Goal: Transaction & Acquisition: Purchase product/service

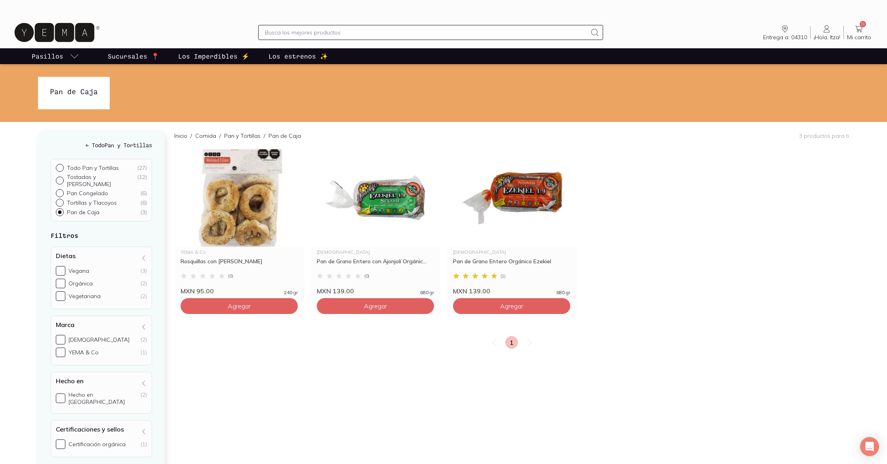
click at [863, 29] on icon at bounding box center [860, 29] width 10 height 10
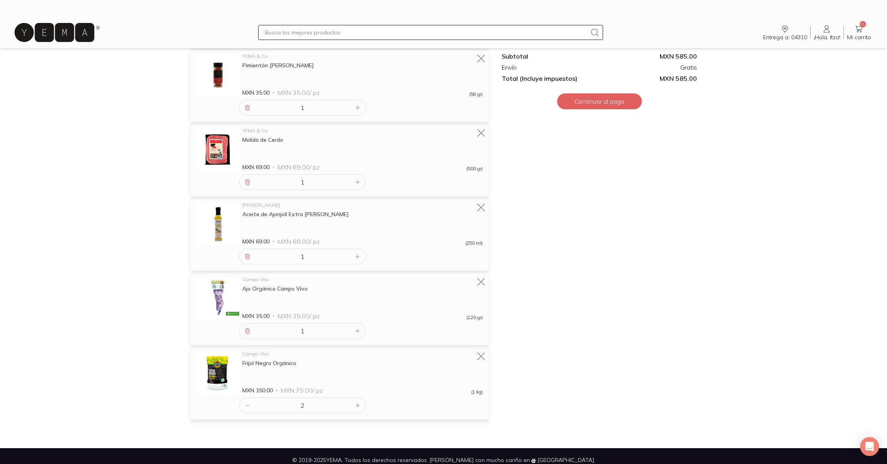
scroll to position [322, 0]
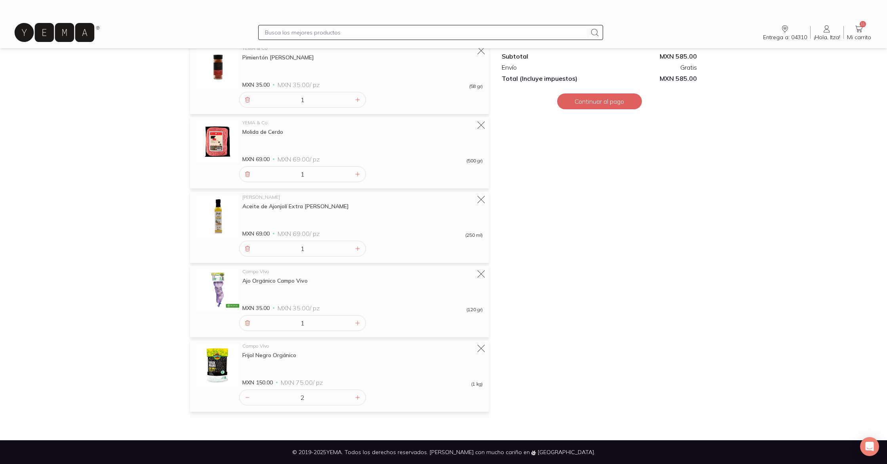
click at [78, 36] on icon at bounding box center [55, 32] width 80 height 19
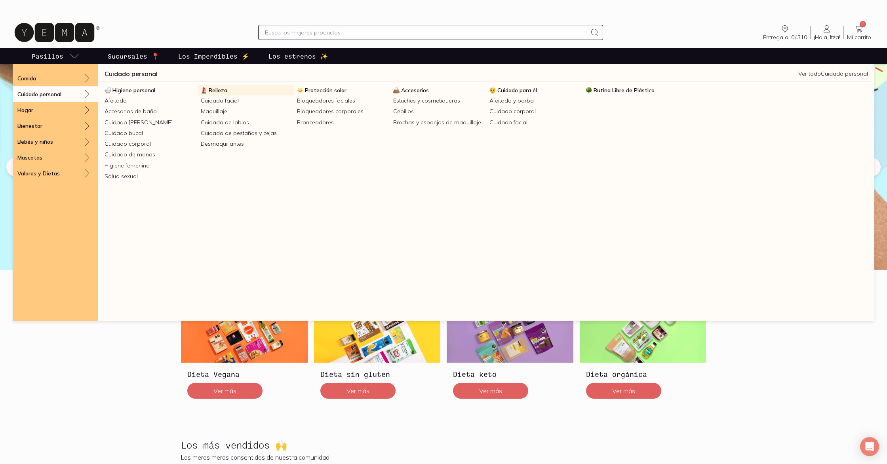
click at [218, 90] on span "Belleza" at bounding box center [218, 90] width 19 height 7
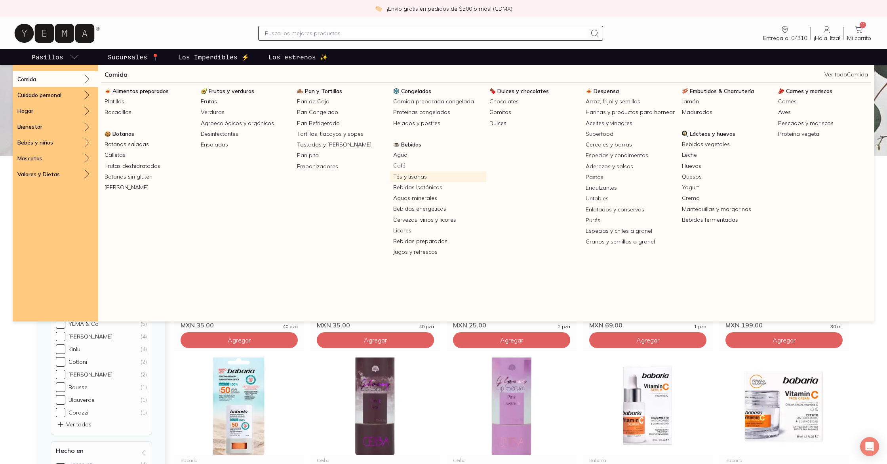
click at [395, 175] on link "Tés y tisanas" at bounding box center [438, 177] width 96 height 11
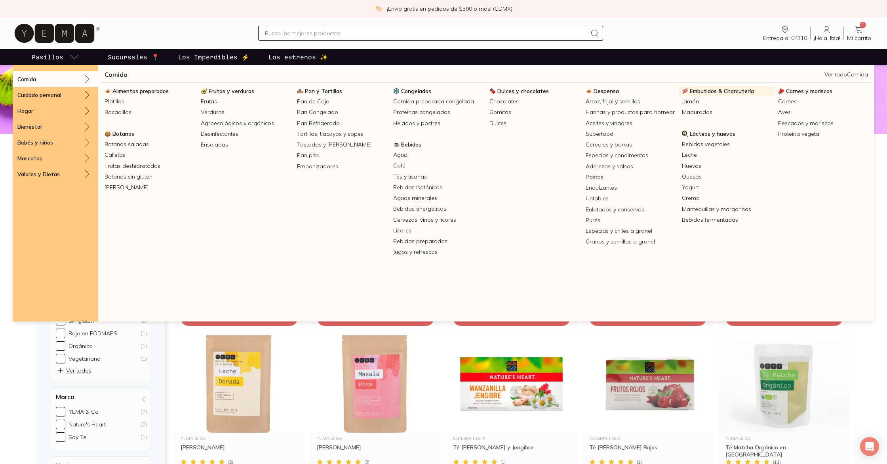
click at [719, 93] on span "Embutidos & Charcutería" at bounding box center [722, 91] width 64 height 7
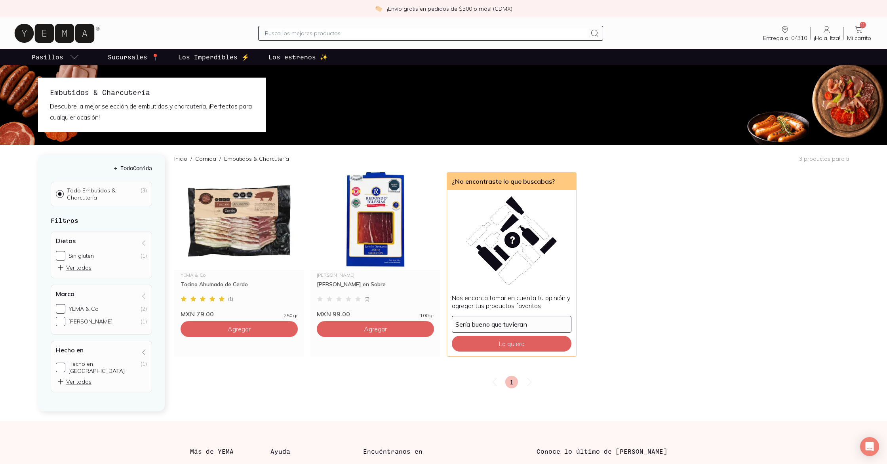
click at [81, 31] on icon at bounding box center [55, 33] width 80 height 19
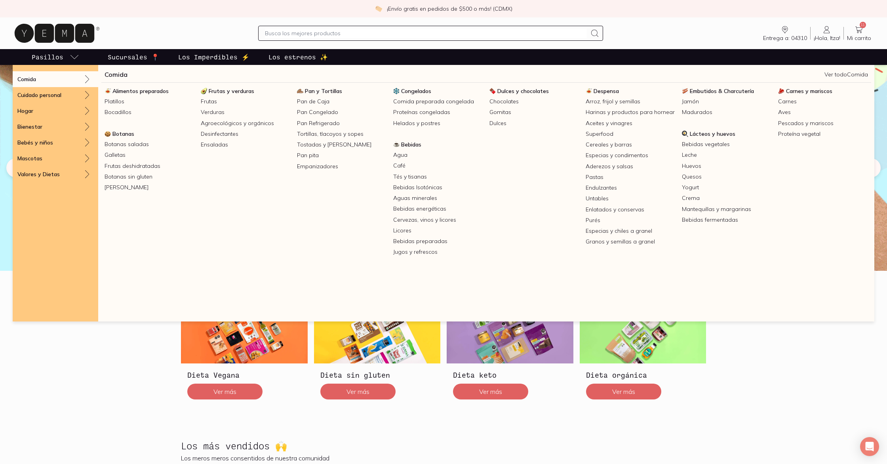
scroll to position [0, 0]
click at [794, 90] on span "Carnes y mariscos" at bounding box center [809, 91] width 46 height 7
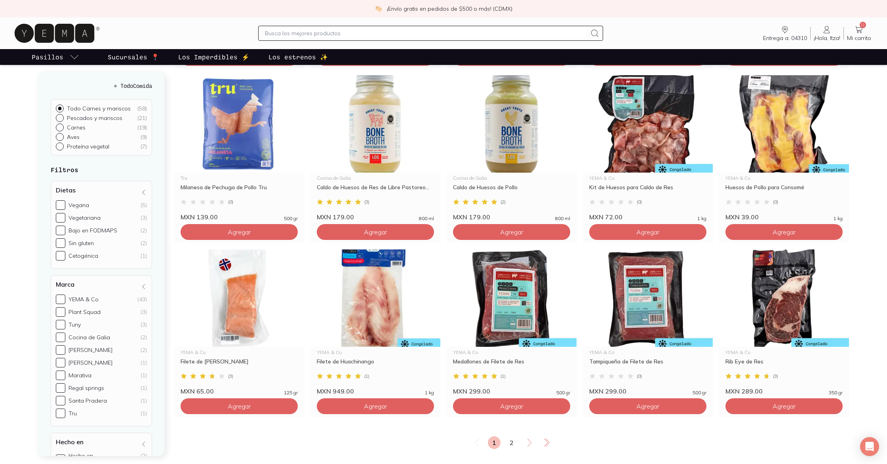
scroll to position [1137, 0]
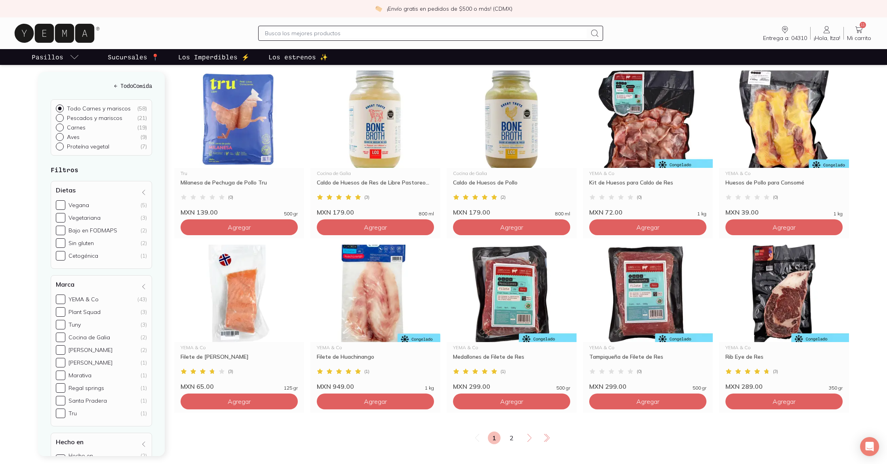
click at [855, 32] on link "11 Mi carrito Carrito" at bounding box center [859, 33] width 31 height 17
